Goal: Task Accomplishment & Management: Use online tool/utility

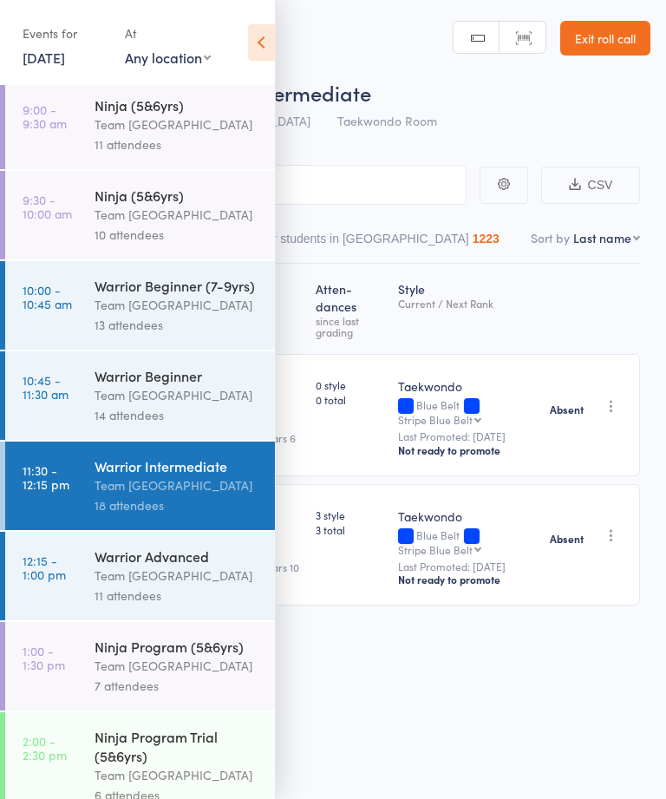
scroll to position [262, 0]
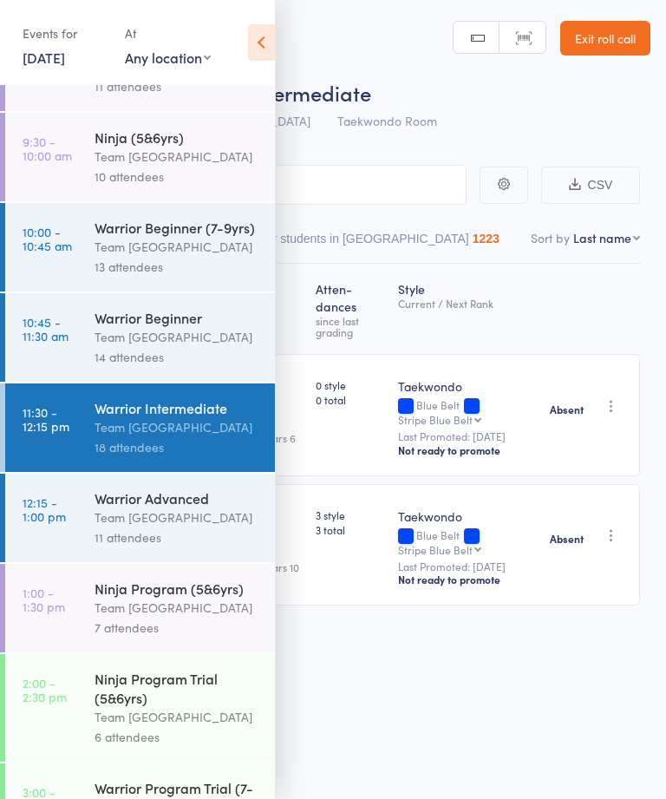
click at [178, 507] on div "Warrior Advanced" at bounding box center [178, 497] width 166 height 19
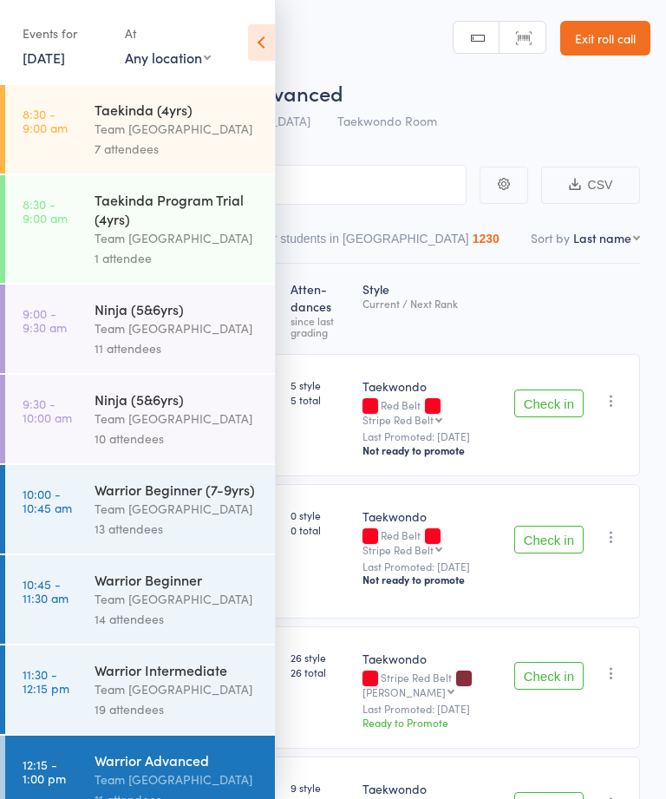
click at [268, 31] on icon at bounding box center [261, 42] width 27 height 36
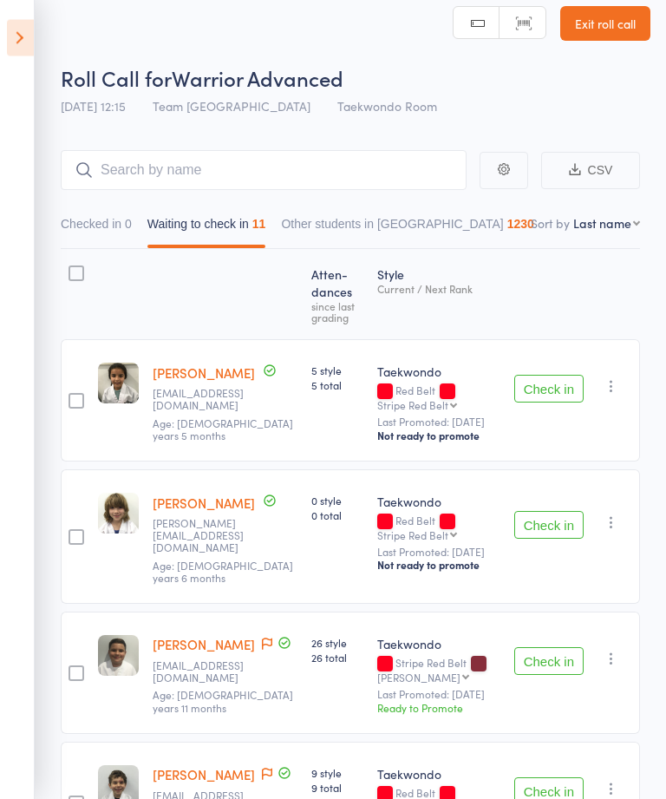
scroll to position [14, 0]
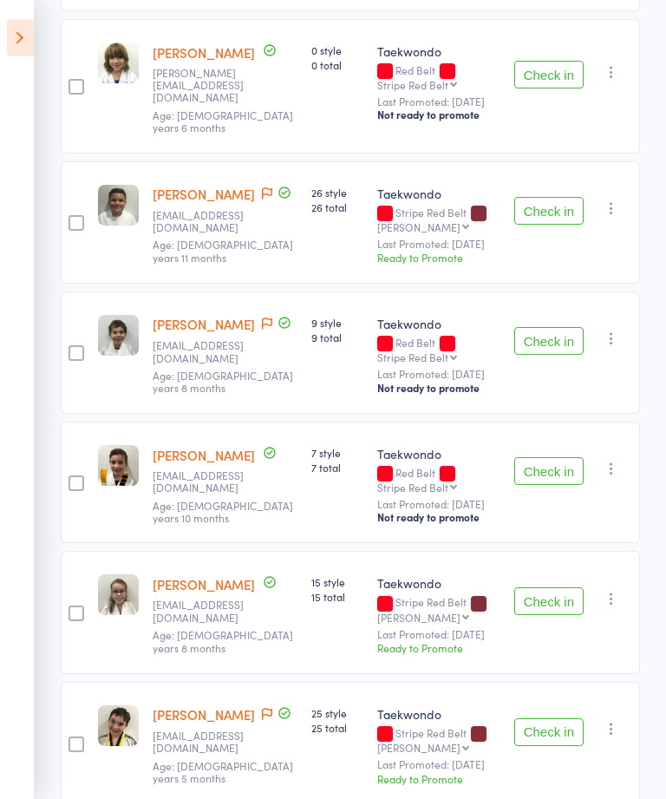
click at [544, 343] on button "Check in" at bounding box center [548, 342] width 69 height 28
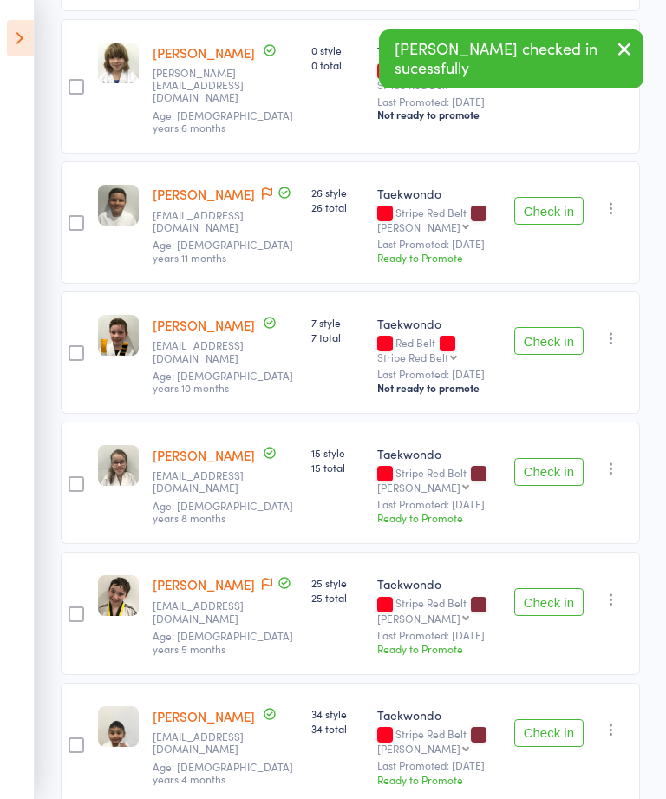
click at [546, 343] on button "Check in" at bounding box center [548, 341] width 69 height 28
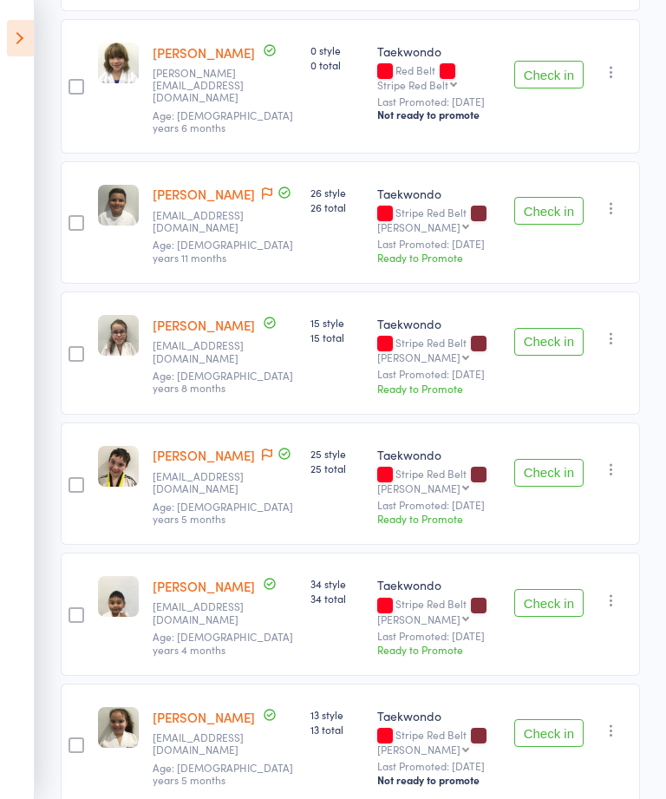
click at [523, 356] on button "Check in" at bounding box center [548, 342] width 69 height 28
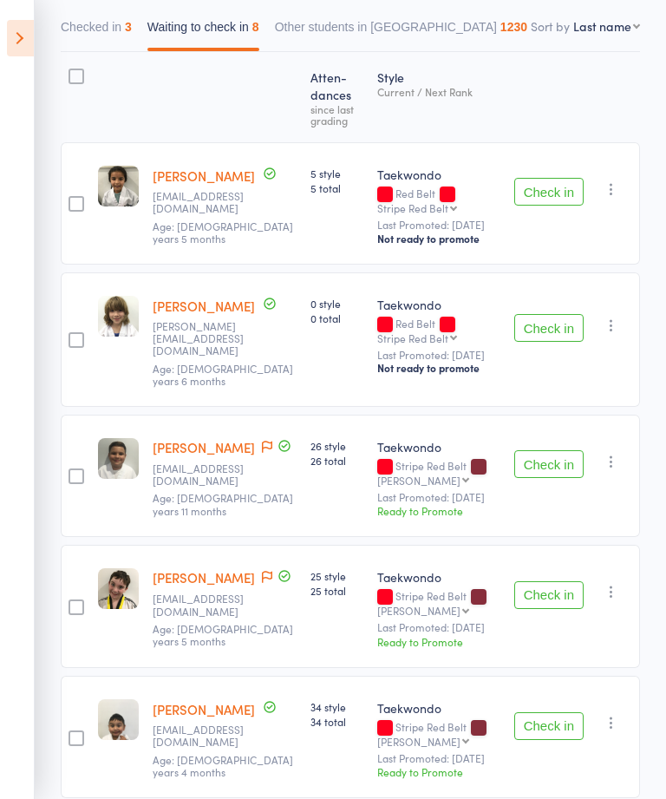
scroll to position [205, 0]
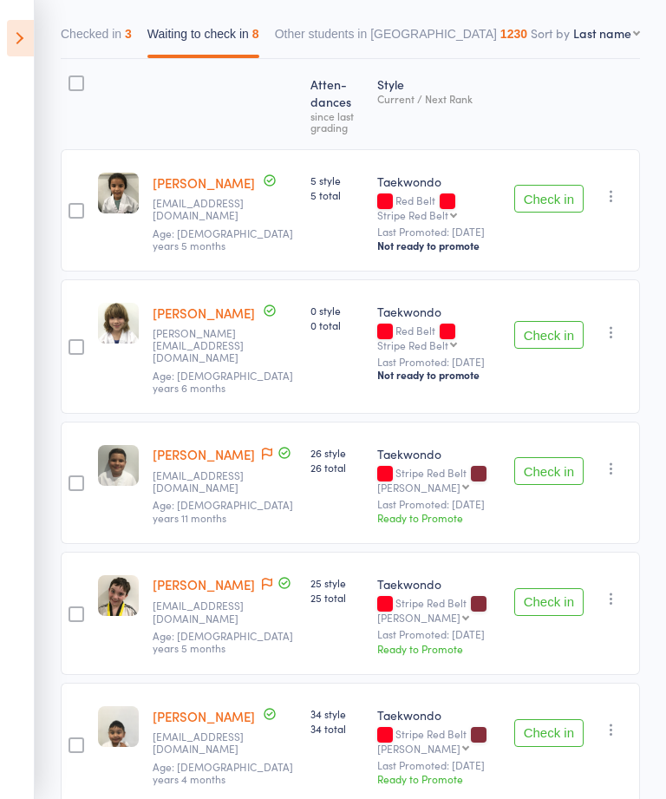
click at [541, 336] on button "Check in" at bounding box center [548, 335] width 69 height 28
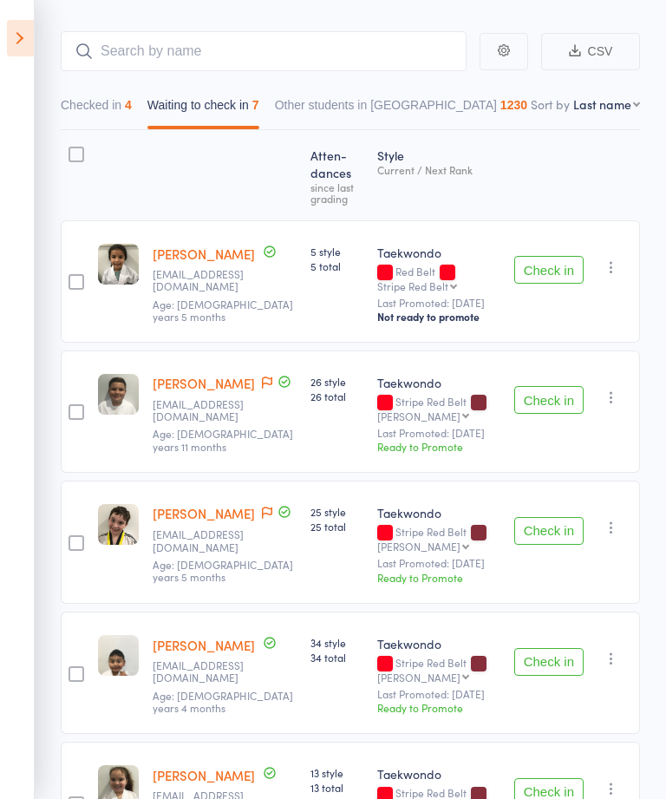
scroll to position [133, 0]
click at [108, 112] on button "Checked in 4" at bounding box center [96, 110] width 71 height 40
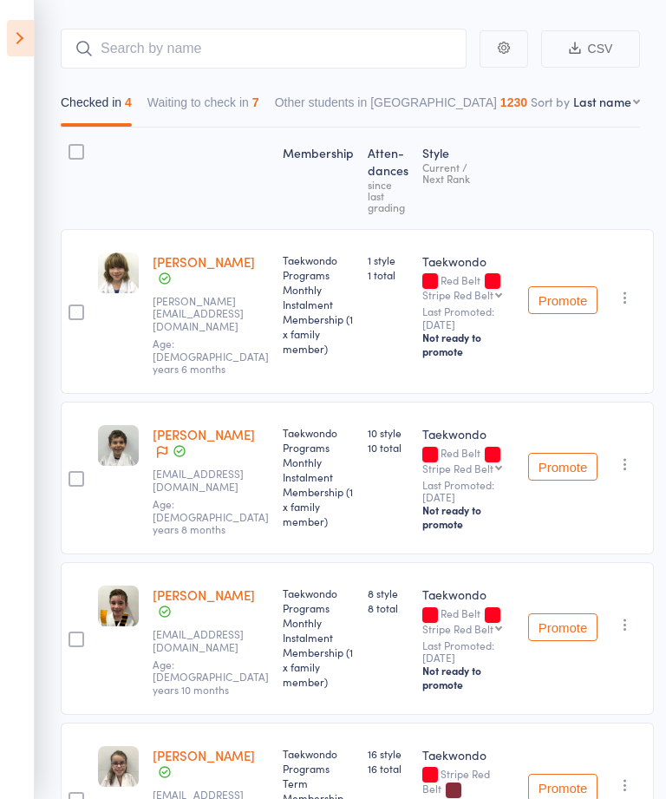
scroll to position [137, 0]
click at [244, 107] on button "Waiting to check in 7" at bounding box center [203, 106] width 112 height 40
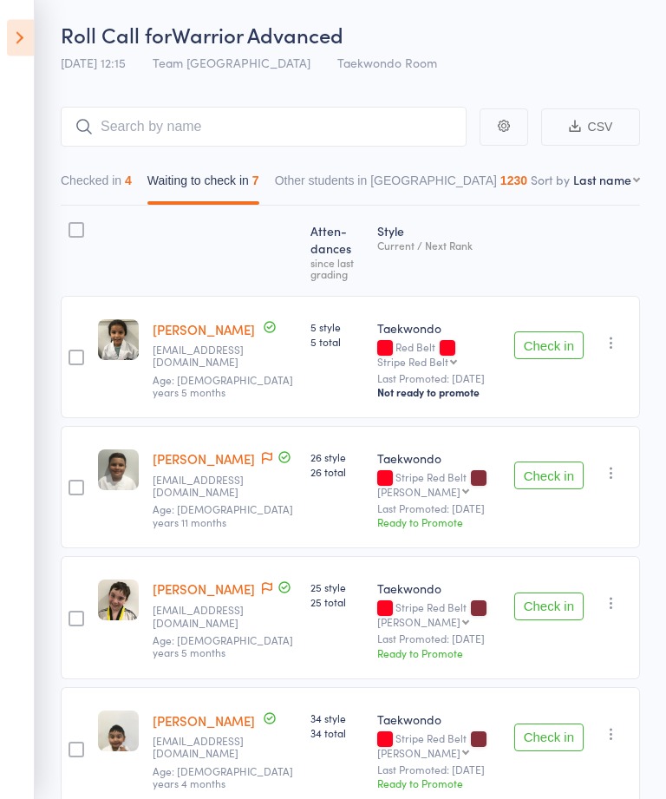
scroll to position [0, 0]
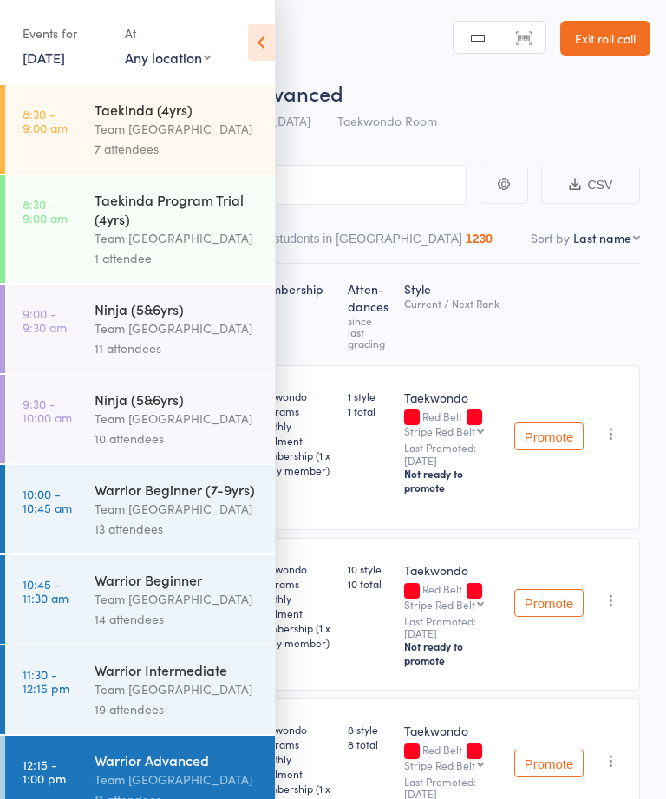
click at [273, 43] on icon at bounding box center [261, 42] width 27 height 36
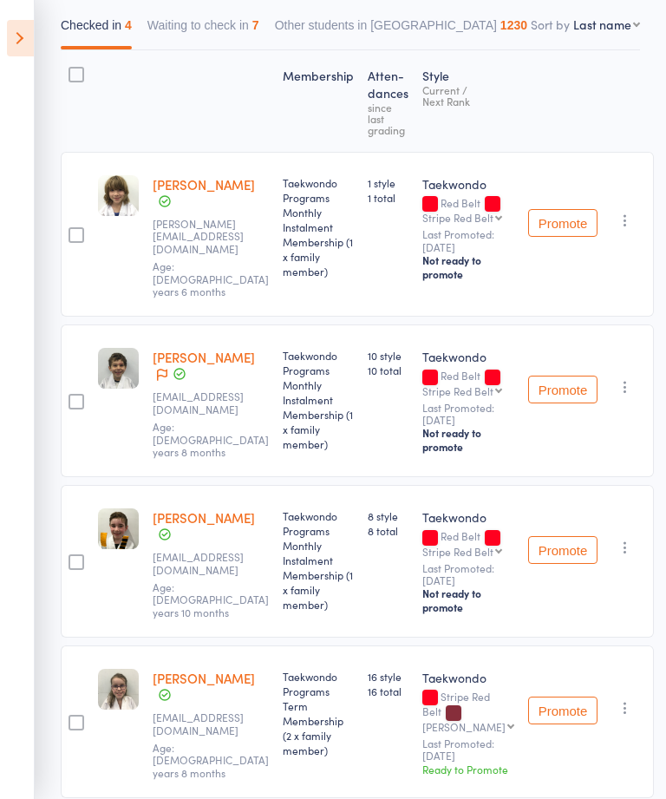
scroll to position [167, 0]
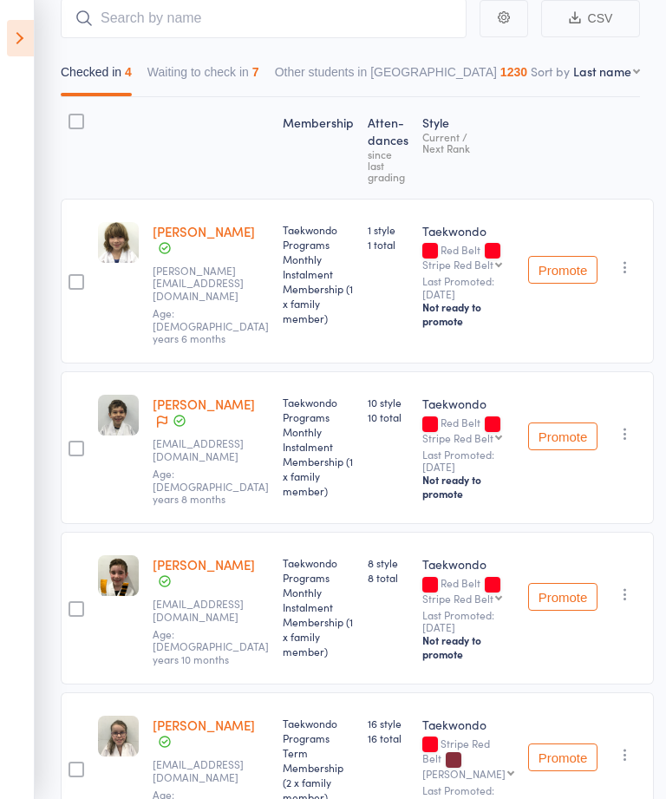
click at [259, 67] on button "Waiting to check in 7" at bounding box center [203, 76] width 112 height 40
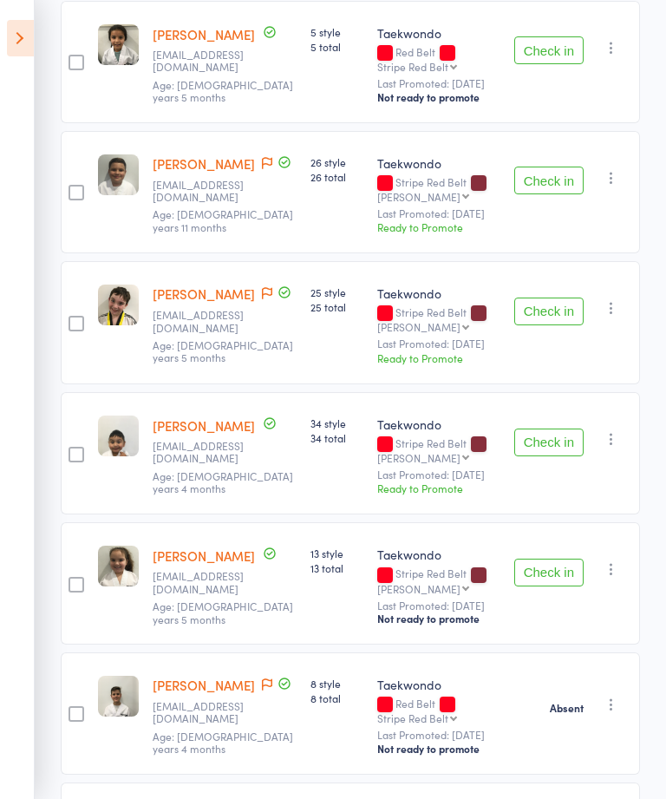
scroll to position [354, 0]
click at [549, 455] on button "Check in" at bounding box center [548, 442] width 69 height 28
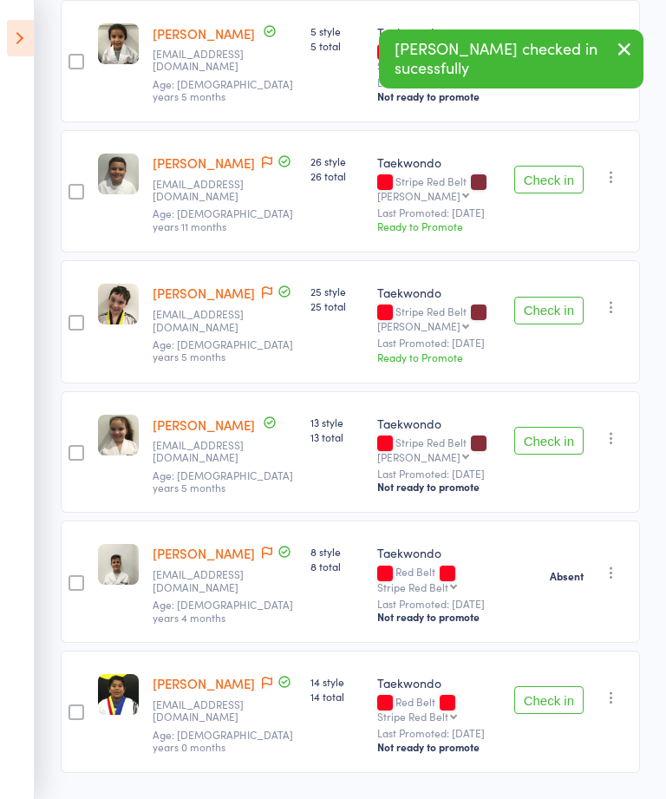
click at [562, 454] on button "Check in" at bounding box center [548, 441] width 69 height 28
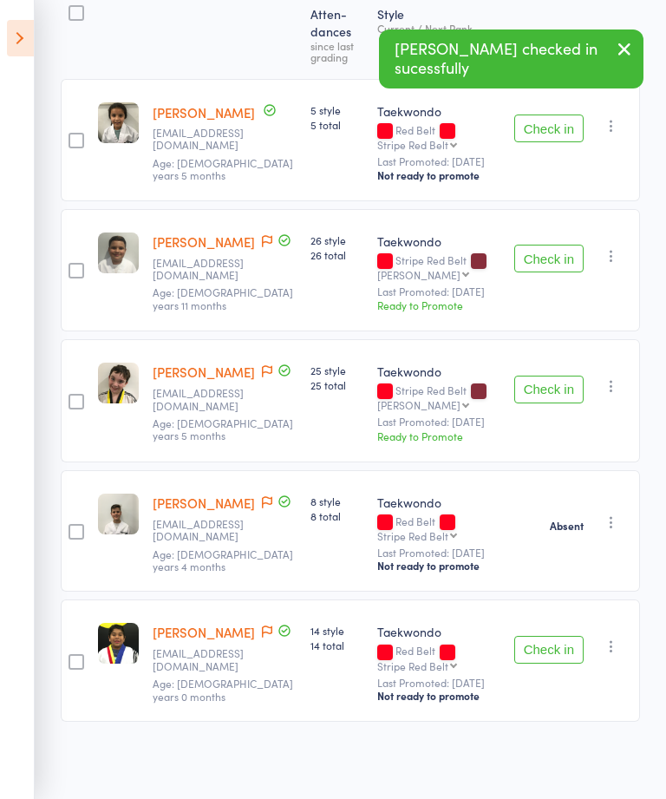
scroll to position [234, 0]
